Goal: Information Seeking & Learning: Compare options

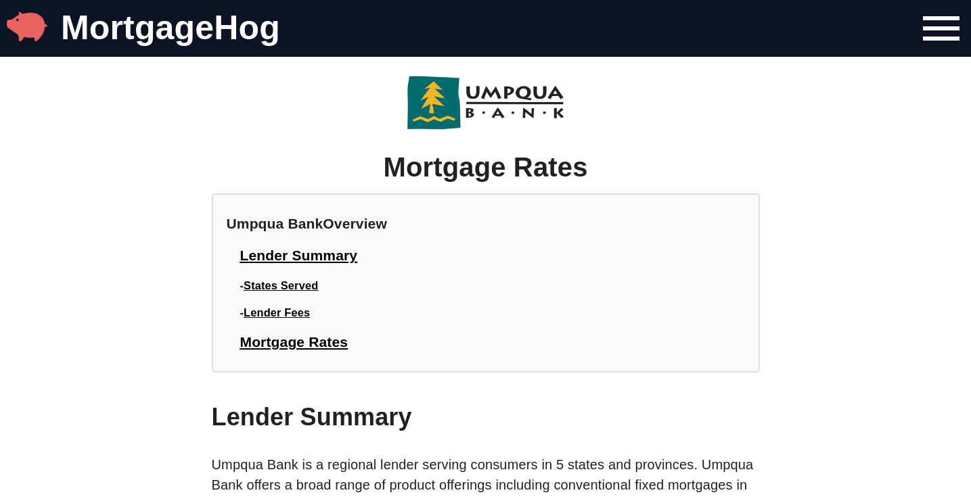
click at [202, 9] on link "MortgageHog" at bounding box center [170, 28] width 219 height 38
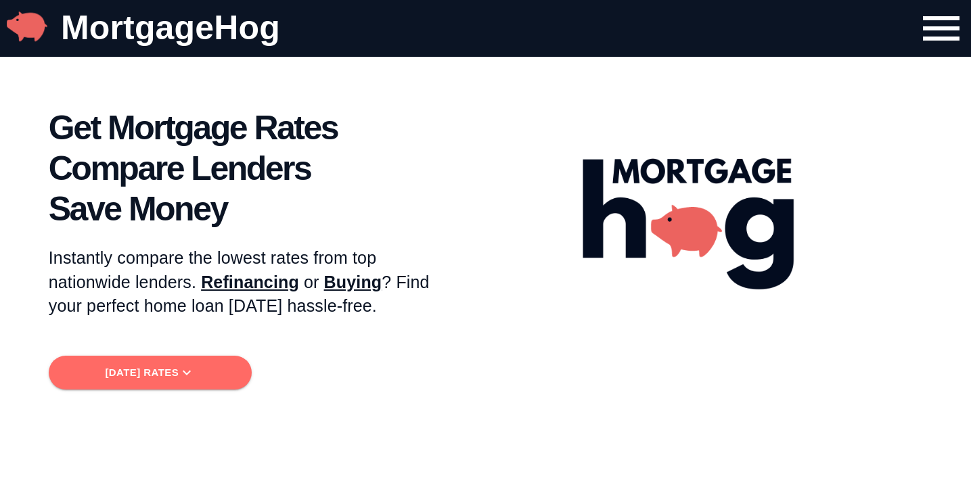
click at [177, 356] on button "[DATE] Rates" at bounding box center [150, 373] width 203 height 34
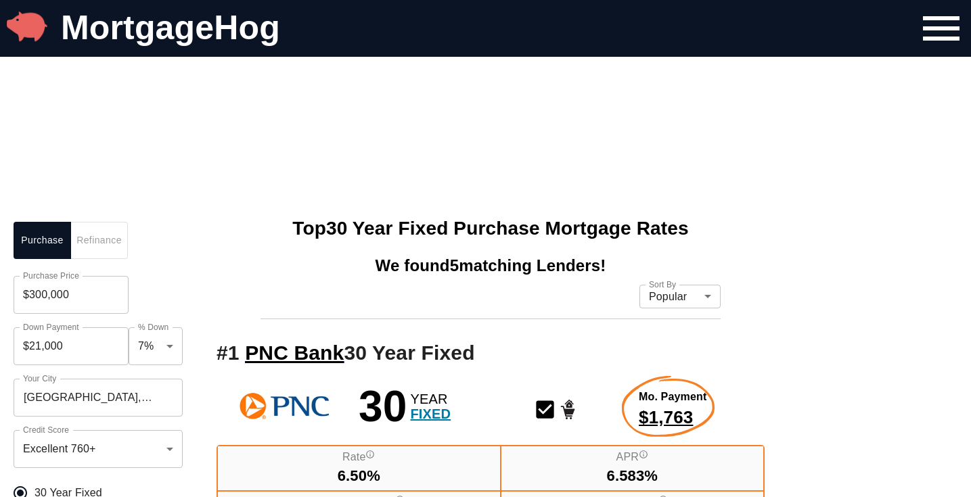
scroll to position [470, 0]
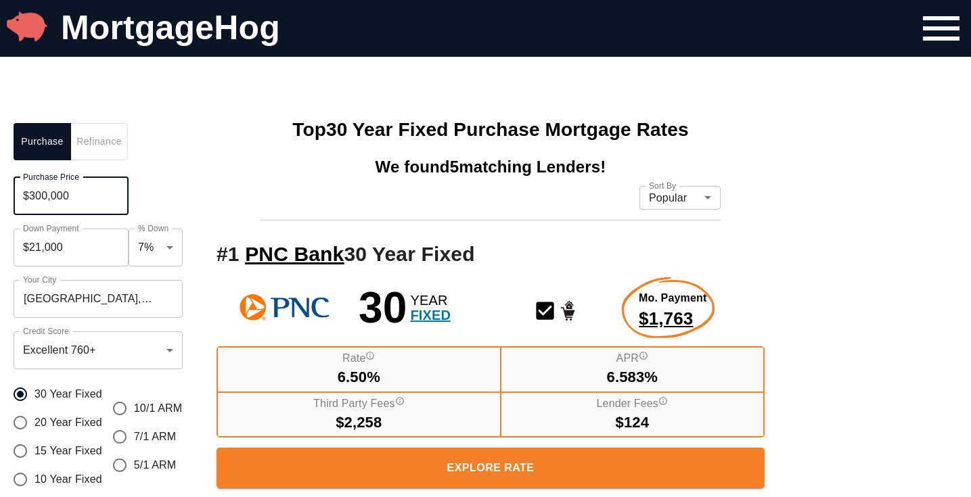
click at [83, 204] on input "$300,000" at bounding box center [71, 196] width 115 height 38
type input "$650,000"
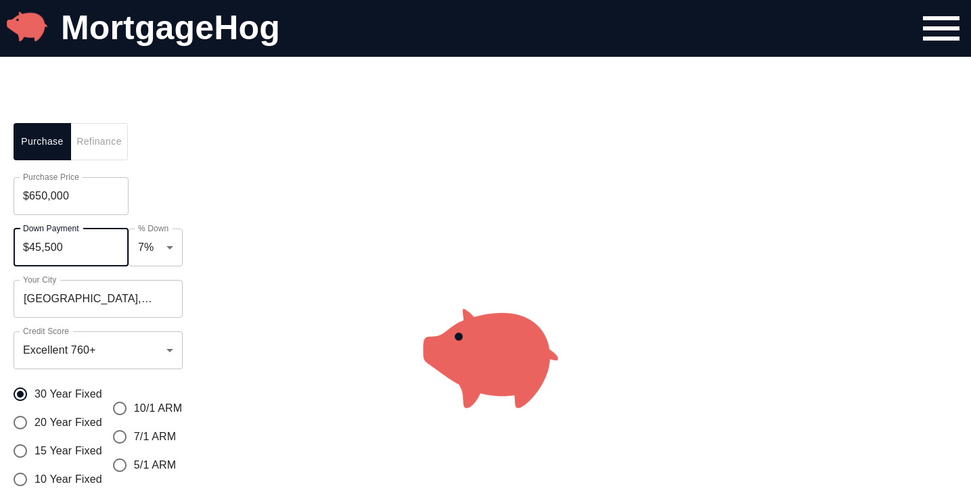
scroll to position [500, 0]
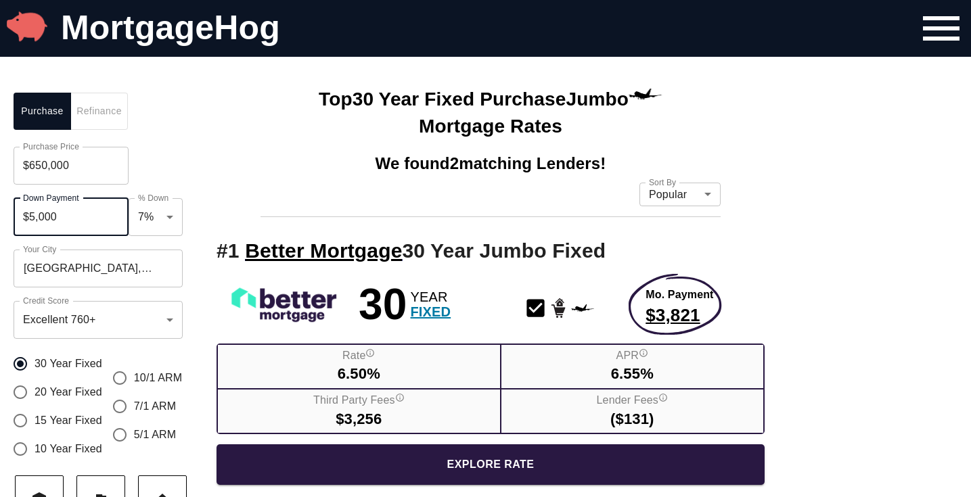
type input "$50,000"
type input "0.08"
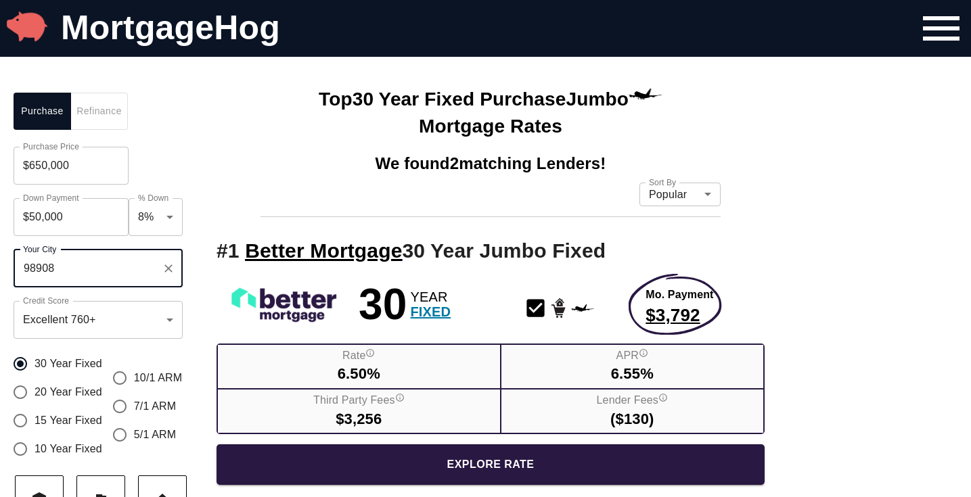
type input "98908"
click at [86, 416] on span "15 Year Fixed" at bounding box center [69, 421] width 68 height 16
click at [35, 416] on input "15 Year Fixed" at bounding box center [20, 421] width 28 height 28
radio input "true"
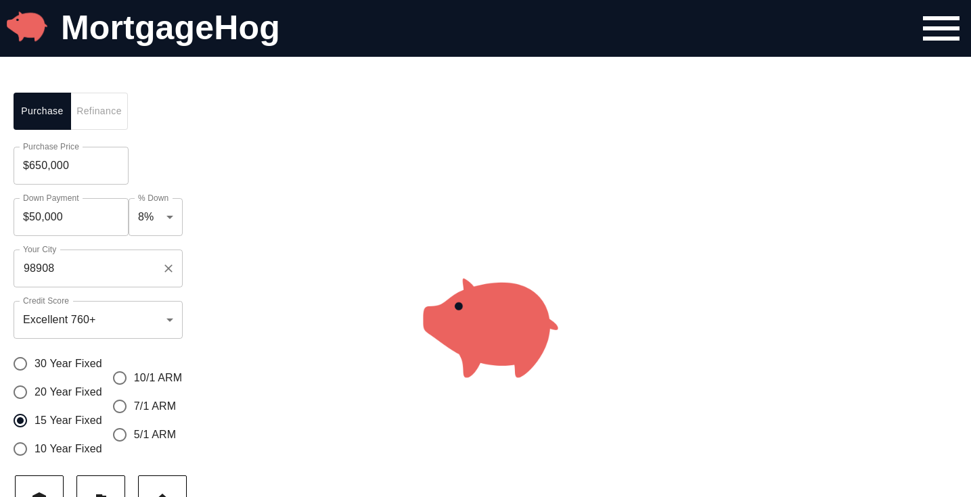
click at [75, 275] on input "98908" at bounding box center [88, 269] width 137 height 26
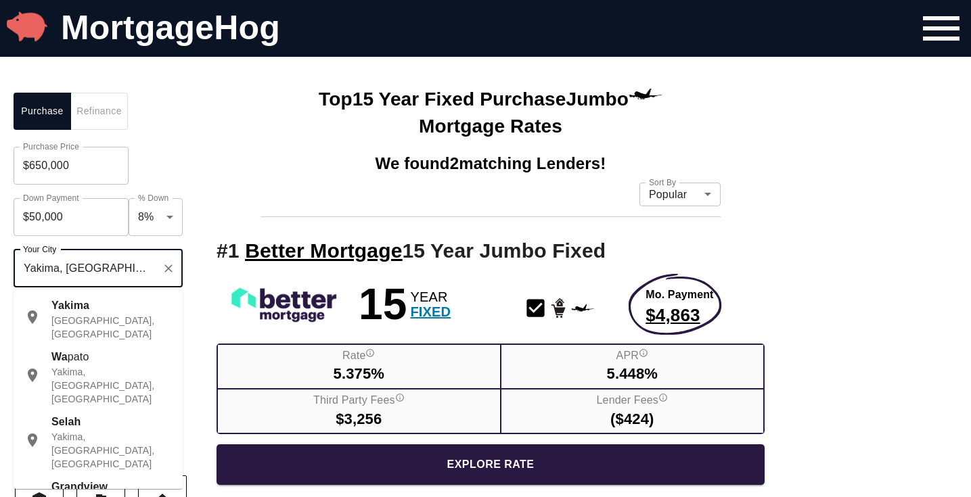
scroll to position [1, 0]
click at [95, 307] on div "Yakima [GEOGRAPHIC_DATA], [GEOGRAPHIC_DATA]" at bounding box center [111, 319] width 120 height 43
type input "Yakima, [GEOGRAPHIC_DATA], [GEOGRAPHIC_DATA]"
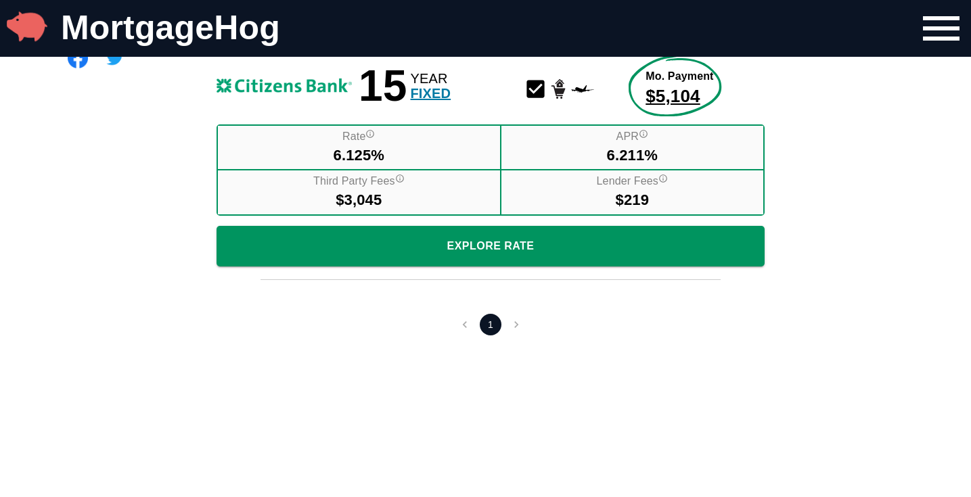
scroll to position [603, 0]
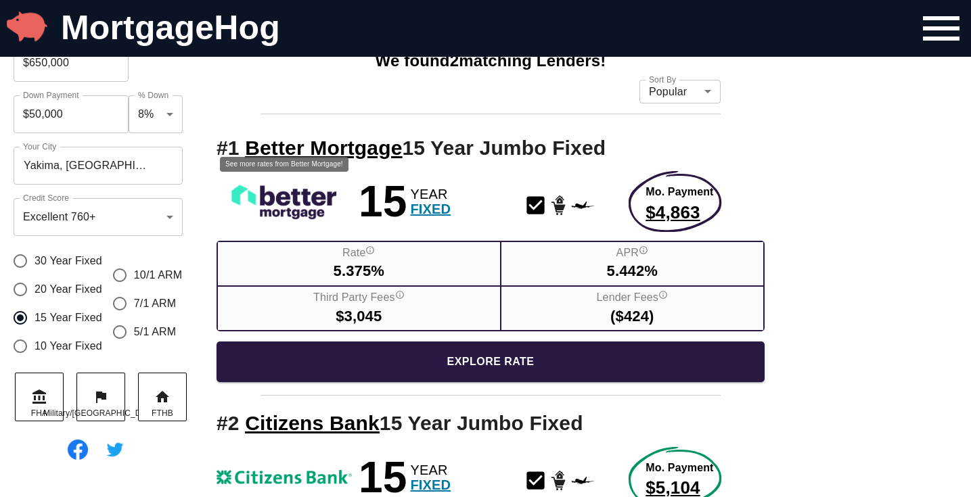
click at [296, 205] on img at bounding box center [284, 202] width 135 height 39
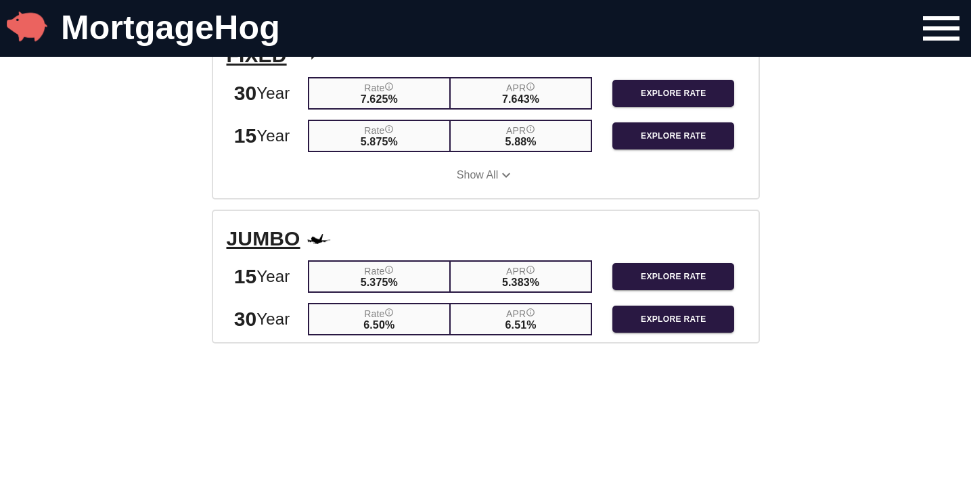
scroll to position [1646, 0]
